Goal: Consume media (video, audio)

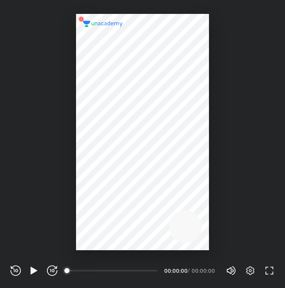
scroll to position [288, 285]
click at [36, 267] on icon "button" at bounding box center [34, 270] width 10 height 10
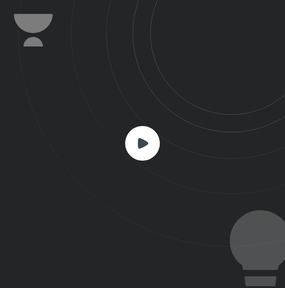
click at [146, 138] on rect at bounding box center [142, 143] width 35 height 35
click at [148, 148] on rect at bounding box center [142, 143] width 35 height 35
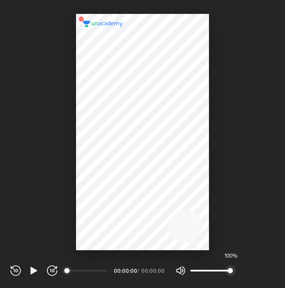
click at [233, 269] on span "100%" at bounding box center [229, 270] width 5 height 5
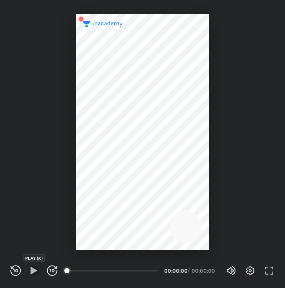
click at [30, 267] on icon "button" at bounding box center [34, 270] width 10 height 10
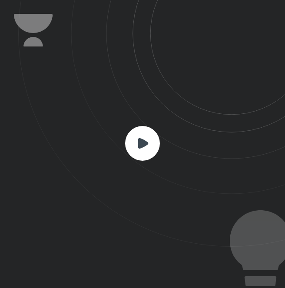
click at [142, 146] on icon at bounding box center [143, 143] width 10 height 10
click at [178, 129] on icon at bounding box center [151, 123] width 267 height 247
